Goal: Information Seeking & Learning: Learn about a topic

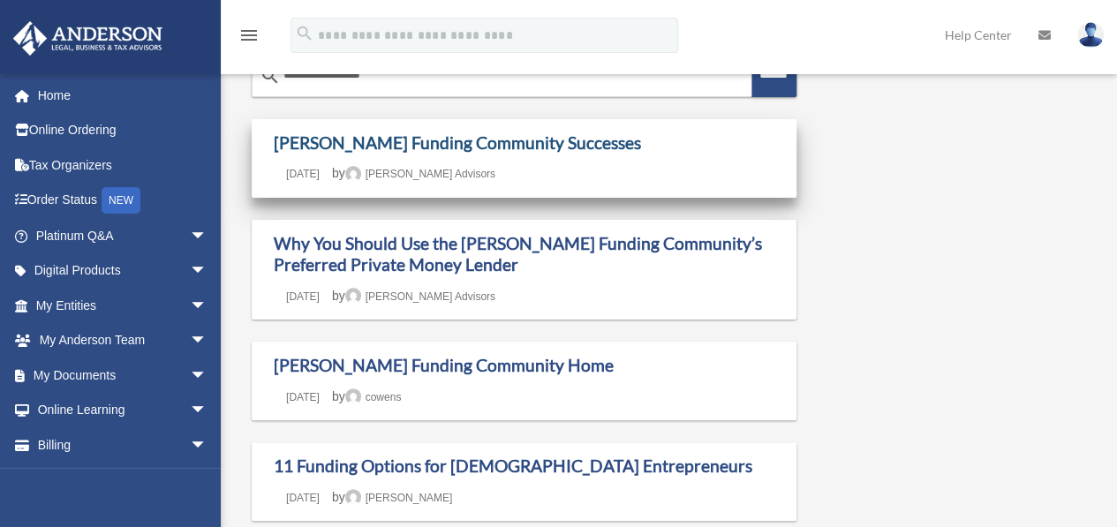
scroll to position [67, 0]
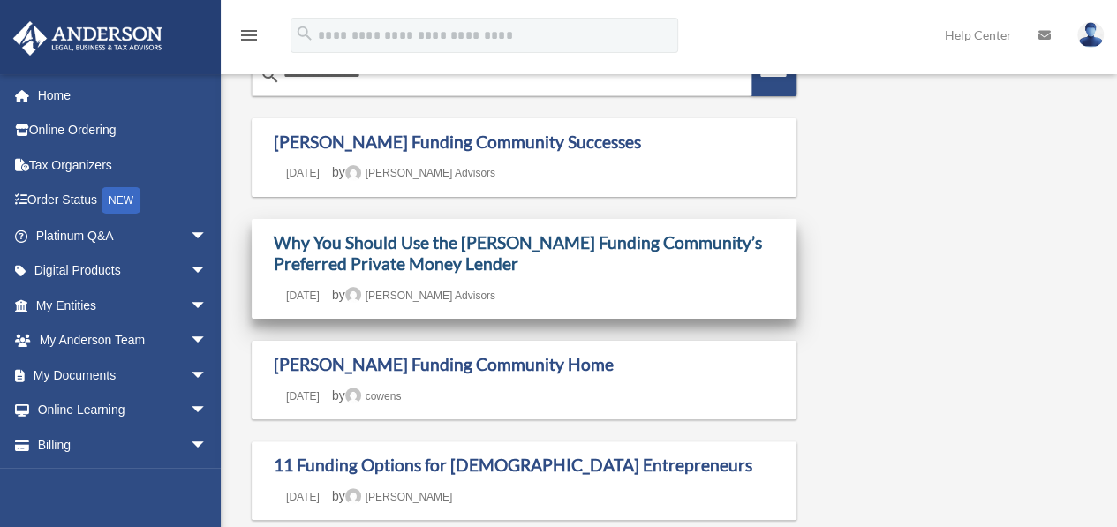
click at [464, 245] on link "Why You Should Use the [PERSON_NAME] Funding Community’s Preferred Private Mone…" at bounding box center [518, 253] width 488 height 42
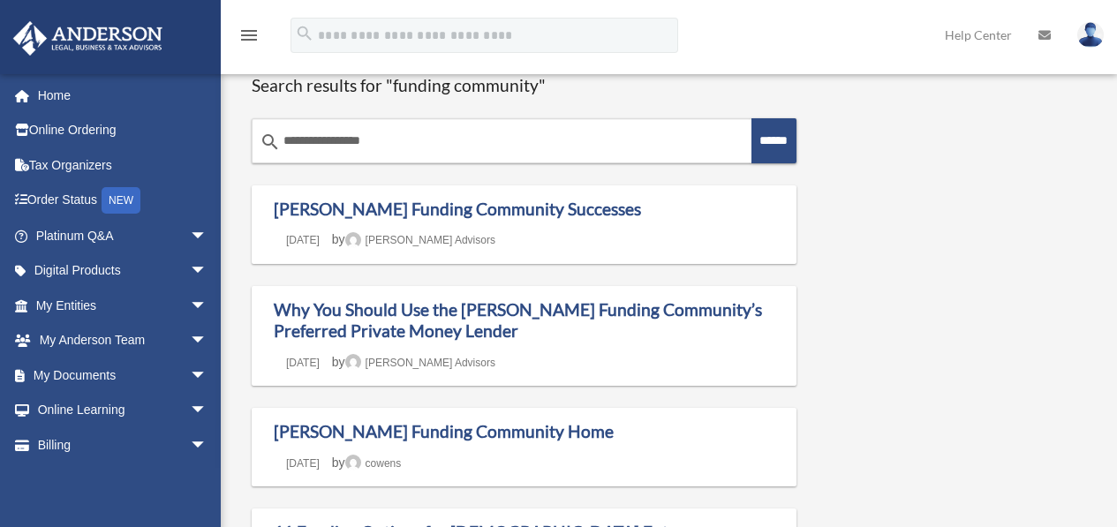
scroll to position [67, 0]
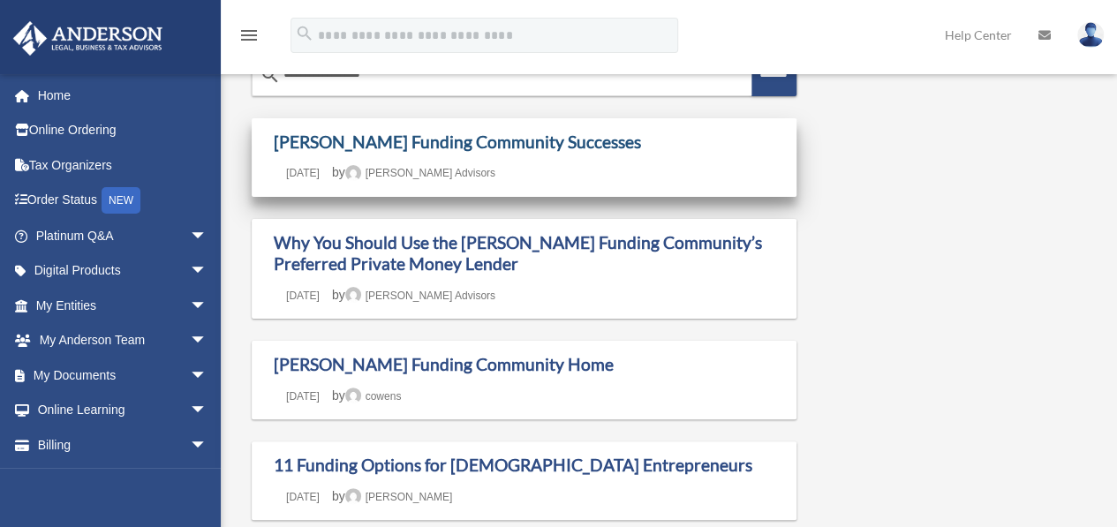
click at [422, 149] on link "[PERSON_NAME] Funding Community Successes" at bounding box center [457, 142] width 367 height 20
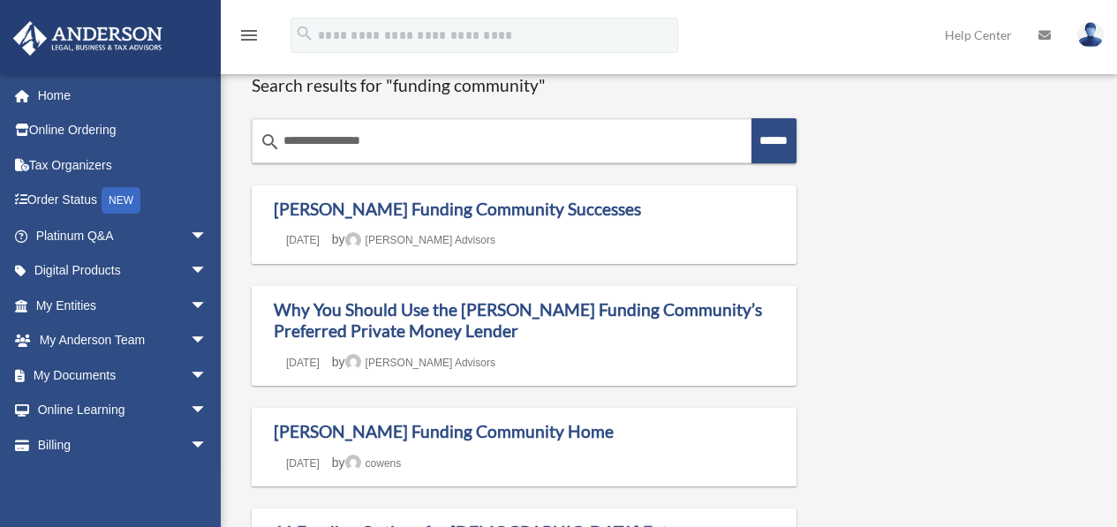
scroll to position [67, 0]
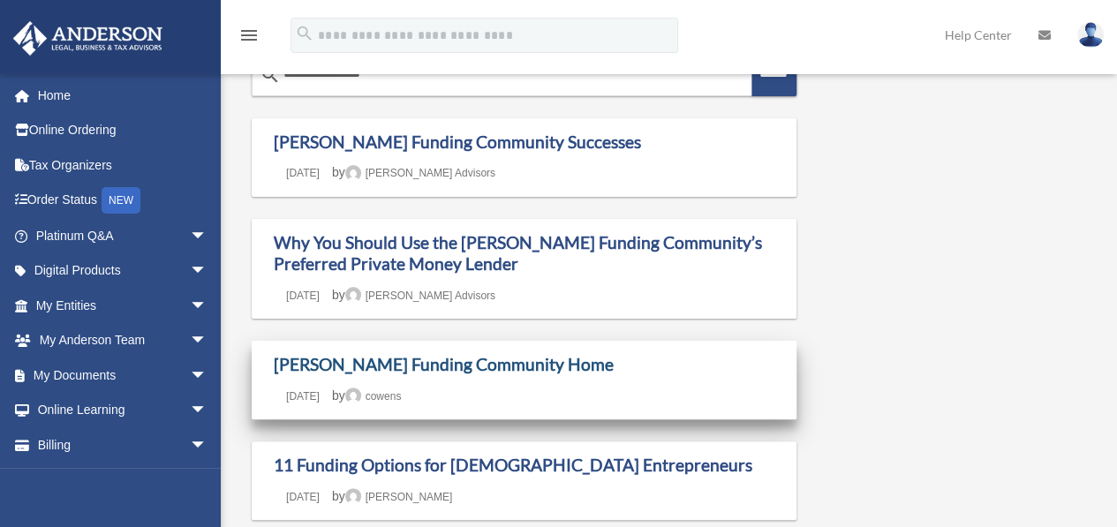
click at [431, 369] on link "Anderson Funding Community Home" at bounding box center [444, 364] width 340 height 20
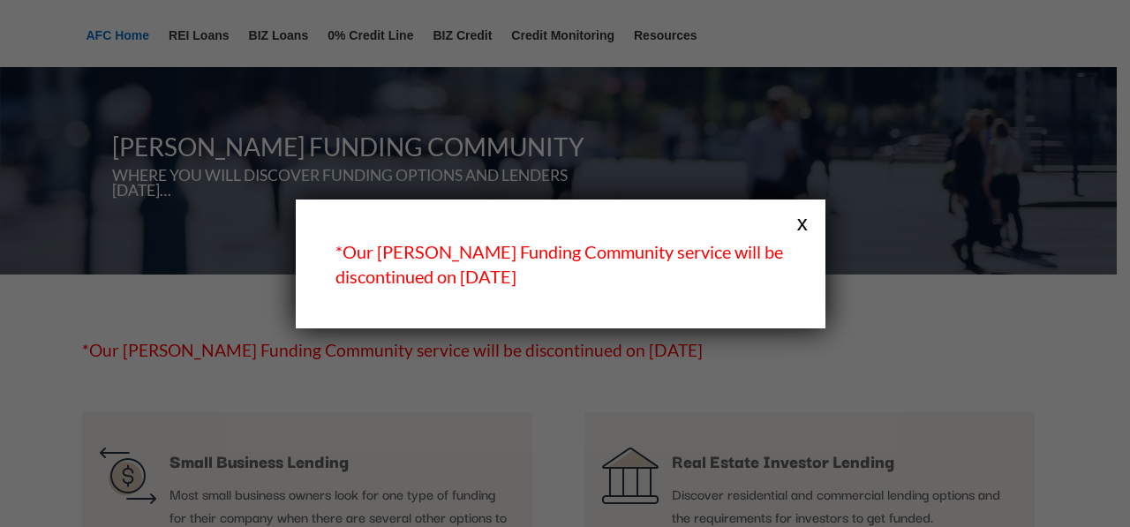
click at [806, 230] on button "x" at bounding box center [802, 222] width 23 height 23
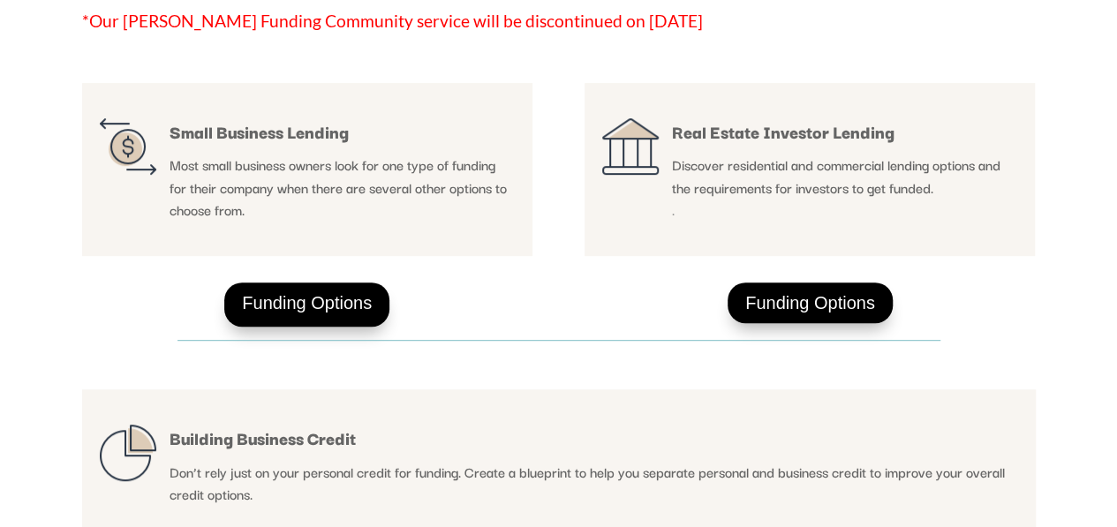
scroll to position [311, 0]
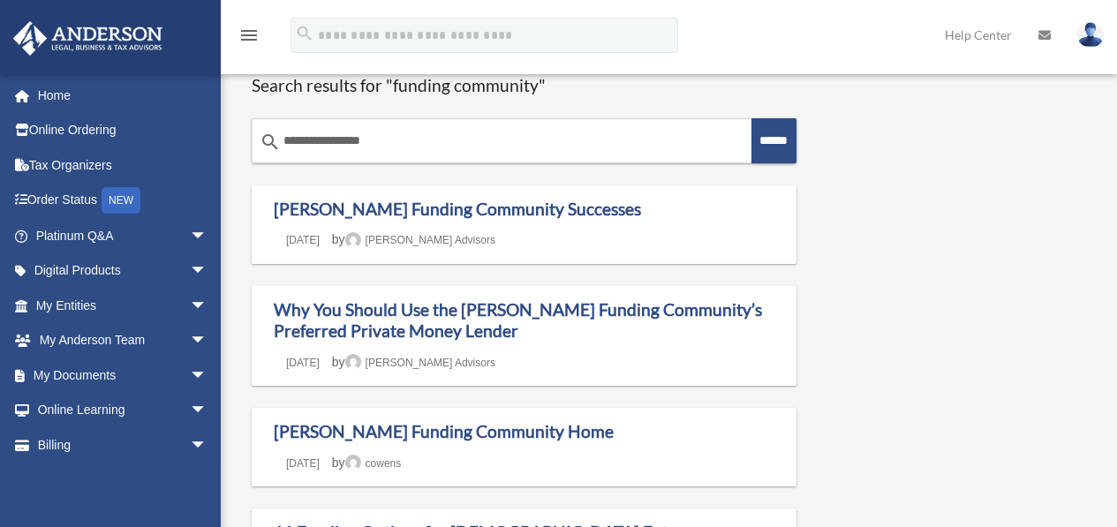
scroll to position [67, 0]
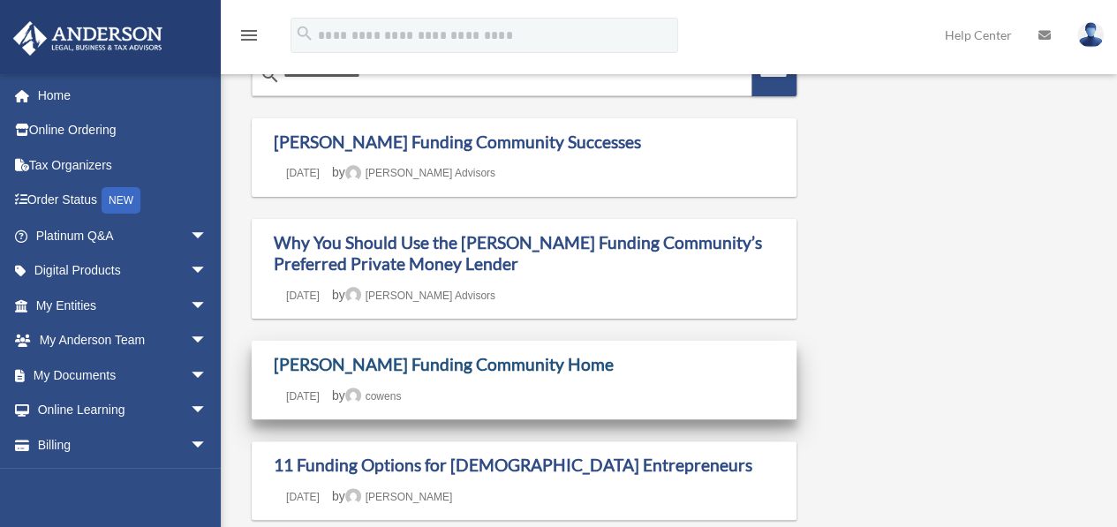
click at [482, 369] on link "Anderson Funding Community Home" at bounding box center [444, 364] width 340 height 20
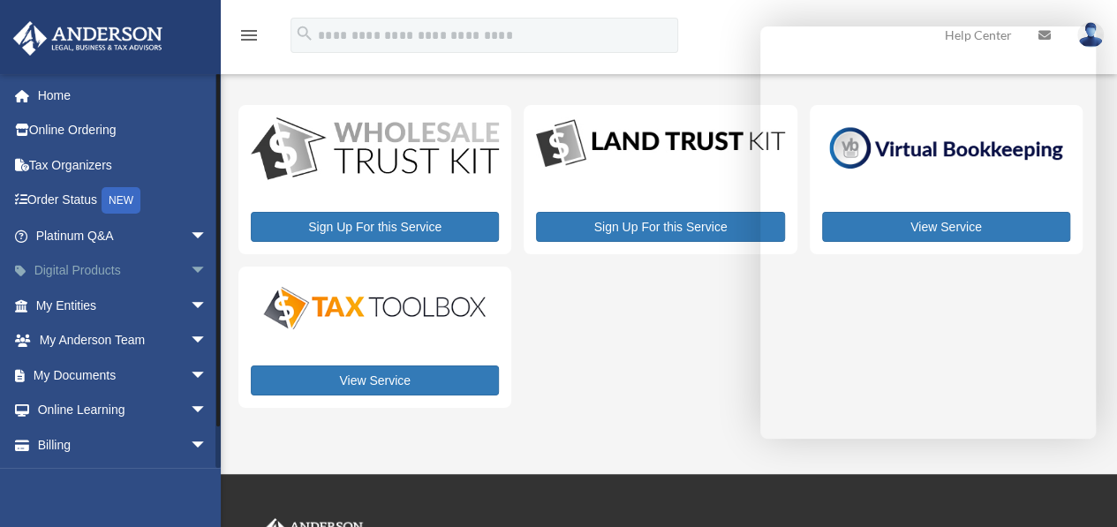
click at [190, 270] on span "arrow_drop_down" at bounding box center [207, 271] width 35 height 36
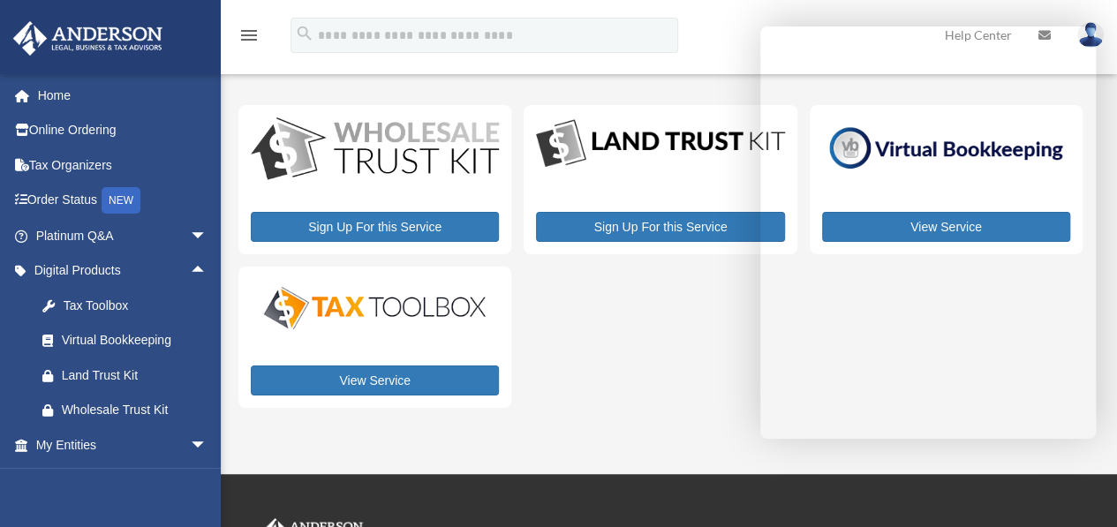
click at [657, 354] on div "Sign Up For this Service Sign Up For this Service View Service View Service" at bounding box center [660, 256] width 844 height 303
click at [687, 388] on div "Sign Up For this Service Sign Up For this Service View Service View Service" at bounding box center [660, 256] width 844 height 303
click at [713, 414] on div "My Services date_range Published on Last updated August 8, 2024 July 2, 2020 by…" at bounding box center [666, 252] width 857 height 354
